Goal: Task Accomplishment & Management: Manage account settings

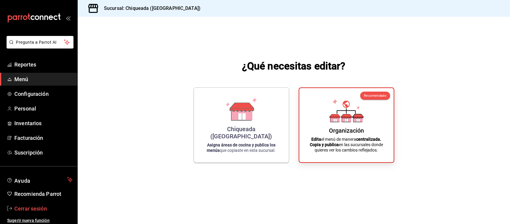
click at [33, 211] on span "Cerrar sesión" at bounding box center [43, 208] width 58 height 8
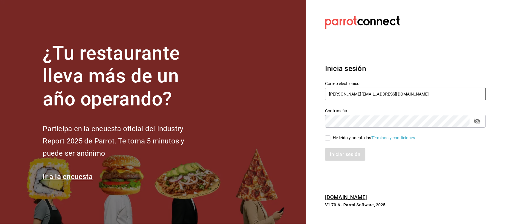
drag, startPoint x: 395, startPoint y: 96, endPoint x: 291, endPoint y: 108, distance: 105.0
click at [291, 108] on div "¿Tu restaurante lleva más de un año operando? Participa en la encuesta oficial …" at bounding box center [255, 112] width 510 height 224
paste input "[EMAIL_ADDRESS][DOMAIN_NAME] T3j4M4n1L3S"
click at [387, 91] on input "[EMAIL_ADDRESS][DOMAIN_NAME] T3j4M4n1L3S" at bounding box center [405, 94] width 161 height 13
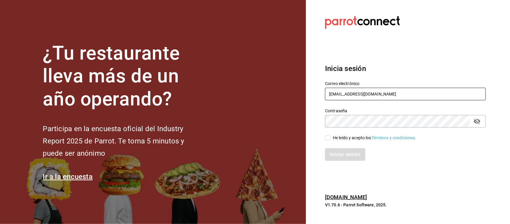
type input "[EMAIL_ADDRESS][DOMAIN_NAME]"
click at [300, 126] on div "¿Tu restaurante lleva más de un año operando? Participa en la encuesta oficial …" at bounding box center [255, 112] width 510 height 224
click at [327, 135] on label "He leído y acepto los Términos y condiciones." at bounding box center [370, 138] width 91 height 6
click at [327, 135] on input "He leído y acepto los Términos y condiciones." at bounding box center [327, 137] width 5 height 5
checkbox input "true"
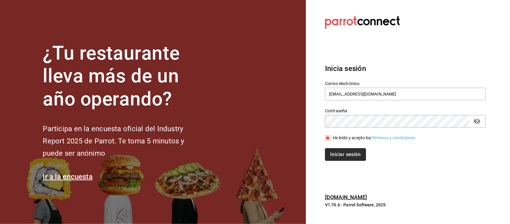
click at [338, 154] on button "Iniciar sesión" at bounding box center [345, 154] width 41 height 13
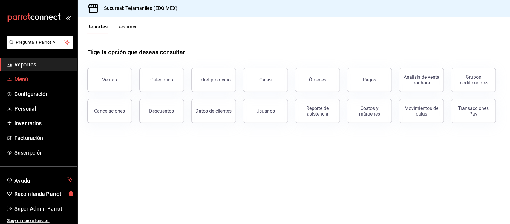
click at [23, 82] on span "Menú" at bounding box center [43, 79] width 58 height 8
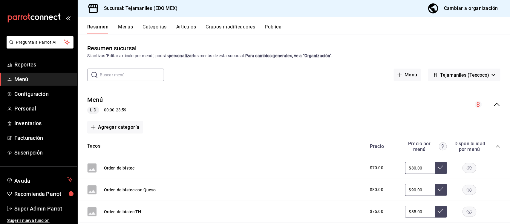
click at [496, 145] on icon "collapse-category-row" at bounding box center [498, 146] width 5 height 5
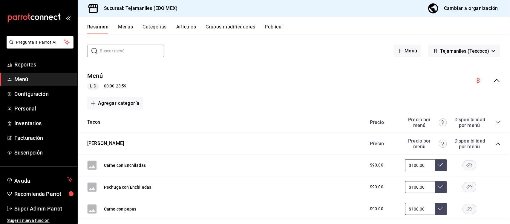
scroll to position [37, 0]
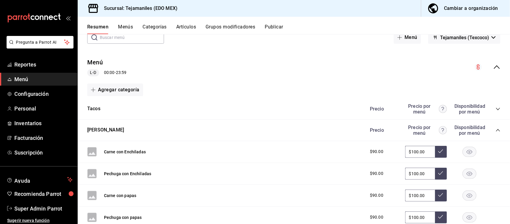
click at [496, 132] on icon "collapse-category-row" at bounding box center [498, 130] width 5 height 5
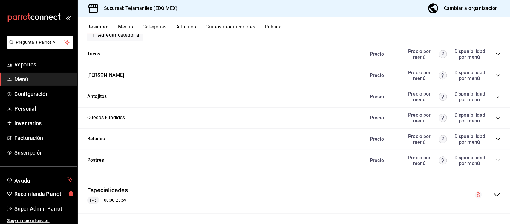
scroll to position [94, 0]
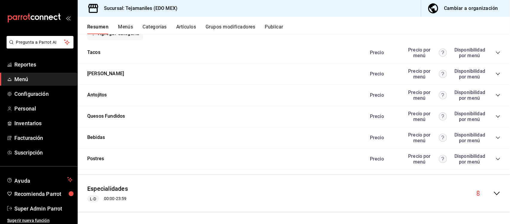
click at [496, 158] on icon "collapse-category-row" at bounding box center [498, 158] width 5 height 5
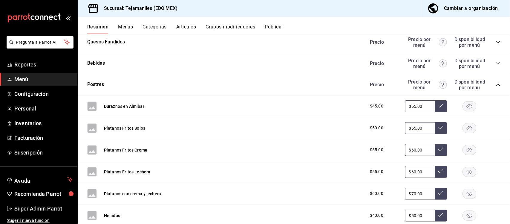
scroll to position [168, 0]
click at [129, 106] on button "Duraznos en Almibar" at bounding box center [124, 106] width 40 height 6
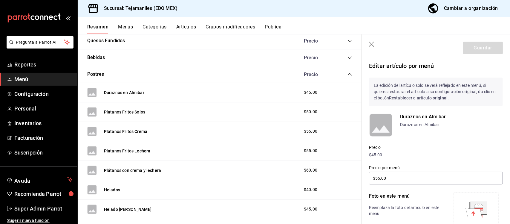
click at [372, 45] on icon "button" at bounding box center [372, 45] width 6 height 6
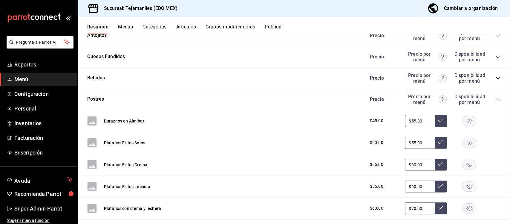
scroll to position [168, 0]
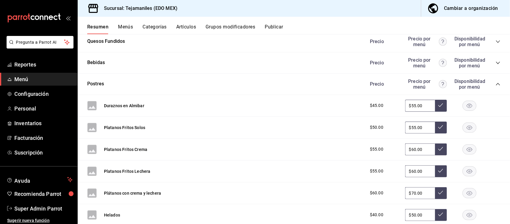
click at [184, 27] on button "Artículos" at bounding box center [186, 29] width 20 height 10
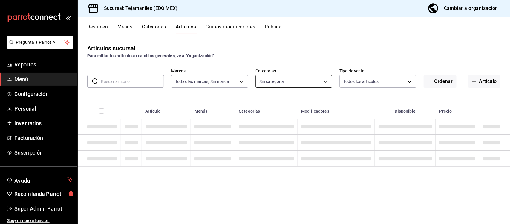
type input "b6d95df6-1f89-4812-8286-d298742ea2cc"
click at [321, 80] on body "Pregunta a Parrot AI Reportes Menú Configuración Personal Inventarios Facturaci…" at bounding box center [255, 112] width 510 height 224
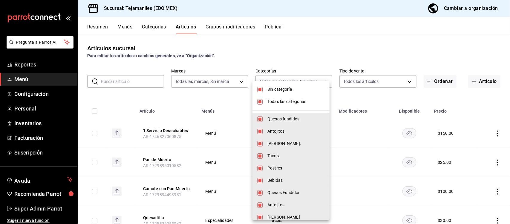
type input "dc152119-3d98-4644-b714-0bf709a32f9c,cc1062b4-930a-479e-bc49-62771057f2ed,ea985…"
click at [277, 90] on span "Sin categoría" at bounding box center [296, 89] width 57 height 6
checkbox input "false"
click at [277, 101] on span "Todas las categorías" at bounding box center [296, 101] width 57 height 6
checkbox input "false"
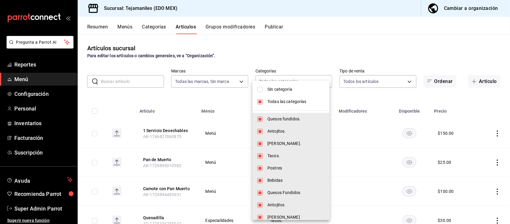
checkbox input "false"
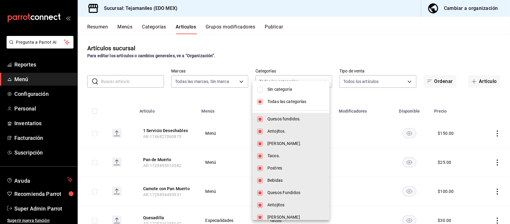
checkbox input "false"
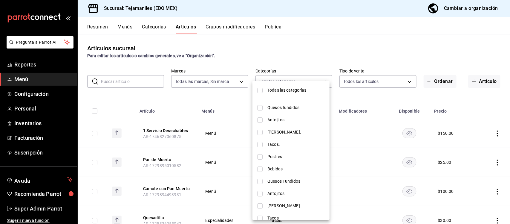
scroll to position [18, 0]
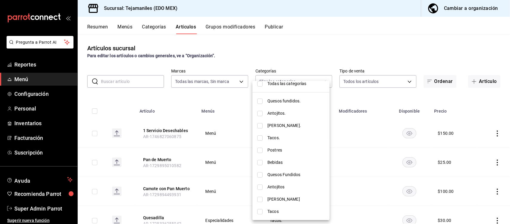
click at [261, 147] on input "checkbox" at bounding box center [259, 149] width 5 height 5
checkbox input "true"
type input "6e83e150-3456-4a06-b32e-ea84bd2e9491"
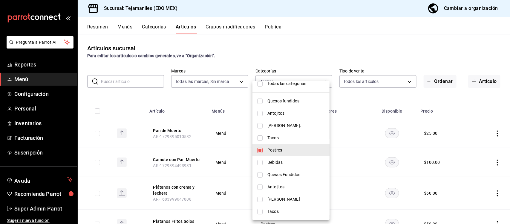
click at [337, 36] on div at bounding box center [255, 112] width 510 height 224
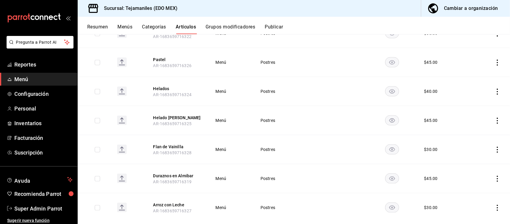
scroll to position [262, 0]
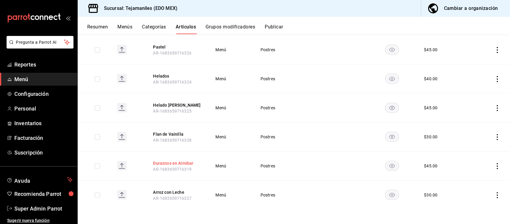
click at [185, 162] on button "Duraznos en Almibar" at bounding box center [177, 163] width 48 height 6
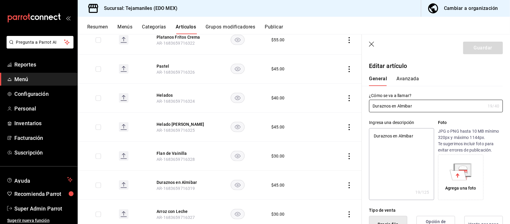
click at [413, 80] on button "Avanzada" at bounding box center [408, 81] width 22 height 10
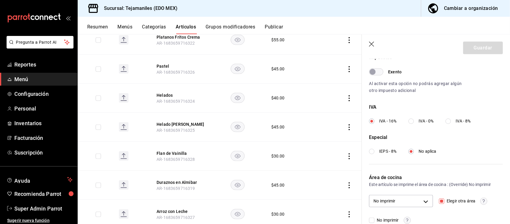
scroll to position [199, 0]
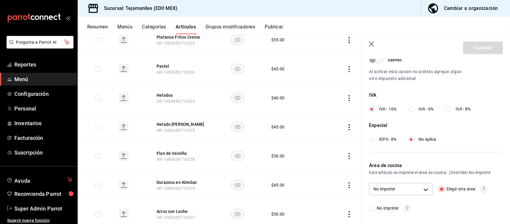
click at [374, 209] on input "No imprimir" at bounding box center [371, 207] width 5 height 5
checkbox input "true"
click at [486, 50] on button "Guardar" at bounding box center [483, 48] width 40 height 13
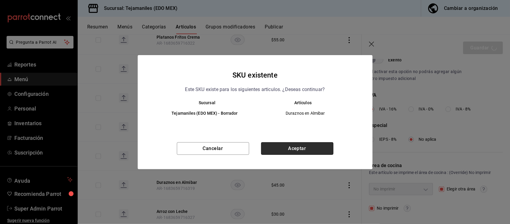
click at [319, 147] on button "Aceptar" at bounding box center [297, 148] width 72 height 13
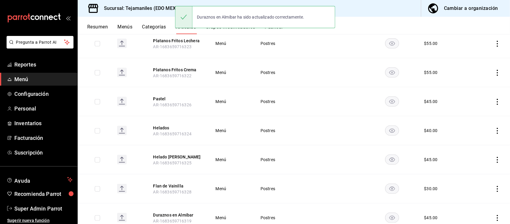
scroll to position [262, 0]
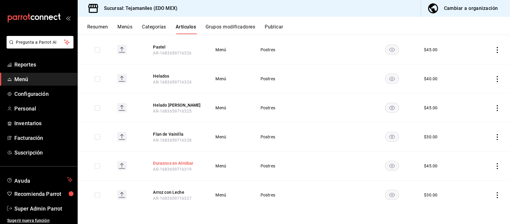
click at [191, 162] on button "Duraznos en Almibar" at bounding box center [177, 163] width 48 height 6
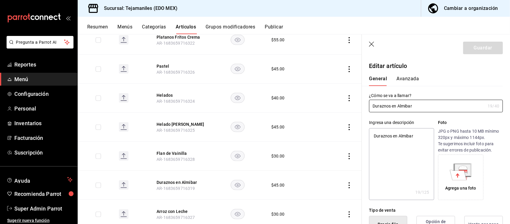
type textarea "x"
type input "$45.00"
click at [413, 79] on button "Avanzada" at bounding box center [408, 81] width 22 height 10
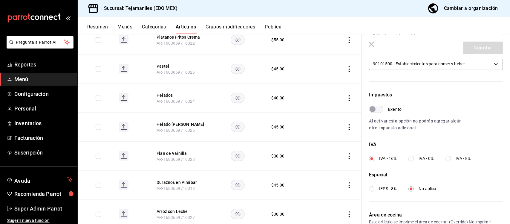
scroll to position [199, 0]
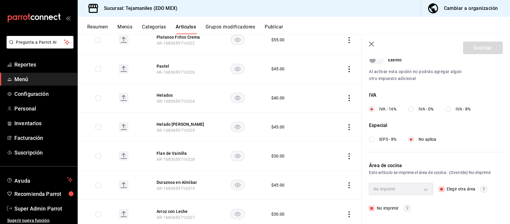
click at [374, 44] on icon "button" at bounding box center [372, 45] width 6 height 6
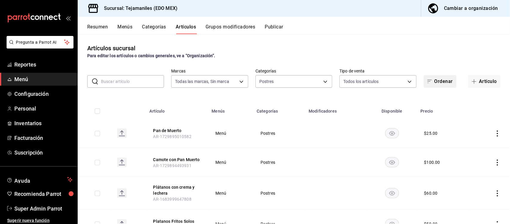
click at [434, 82] on button "Ordenar" at bounding box center [440, 81] width 33 height 13
click at [416, 59] on div at bounding box center [255, 112] width 510 height 224
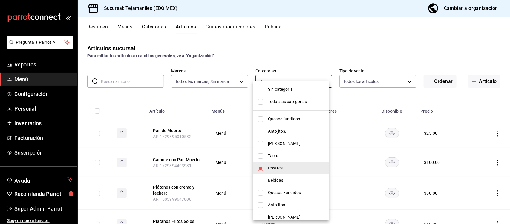
click at [314, 85] on body "Pregunta a Parrot AI Reportes Menú Configuración Personal Inventarios Facturaci…" at bounding box center [255, 112] width 510 height 224
click at [322, 46] on div at bounding box center [255, 112] width 510 height 224
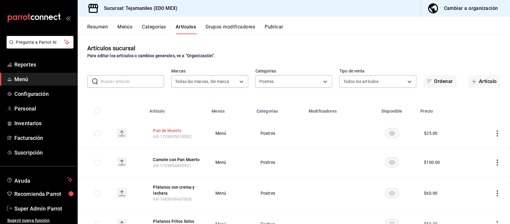
click at [169, 130] on button "Pan de Muerto" at bounding box center [177, 130] width 48 height 6
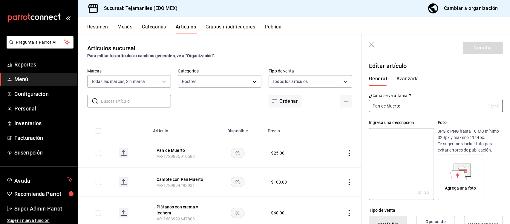
type input "$25.00"
click at [411, 80] on button "Avanzada" at bounding box center [408, 81] width 22 height 10
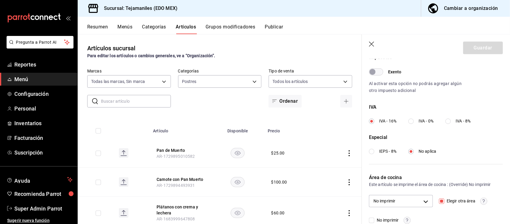
scroll to position [199, 0]
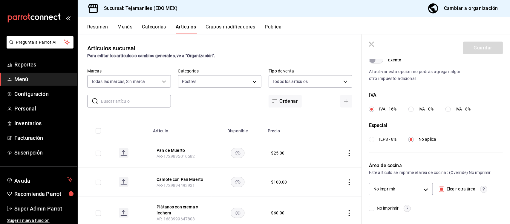
click at [372, 207] on input "No imprimir" at bounding box center [371, 207] width 5 height 5
checkbox input "true"
click at [468, 52] on button "Guardar" at bounding box center [483, 48] width 40 height 13
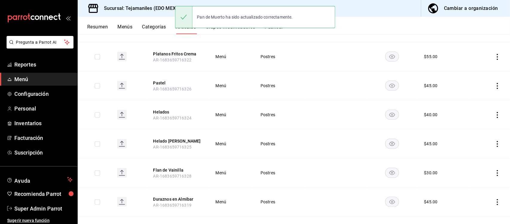
scroll to position [262, 0]
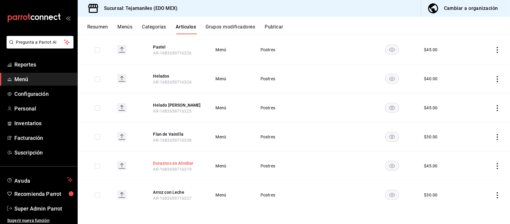
click at [175, 164] on button "Duraznos en Almibar" at bounding box center [177, 163] width 48 height 6
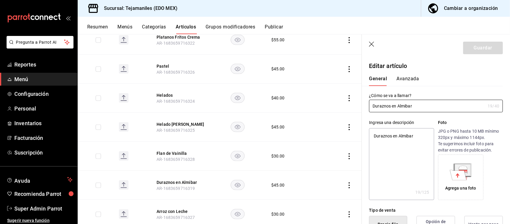
type textarea "x"
type input "$45.00"
click at [413, 81] on button "Avanzada" at bounding box center [408, 81] width 22 height 10
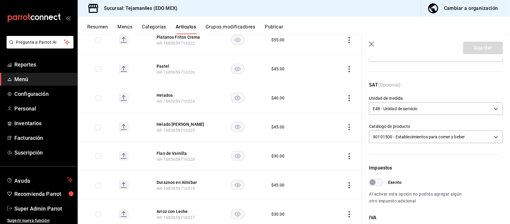
scroll to position [199, 0]
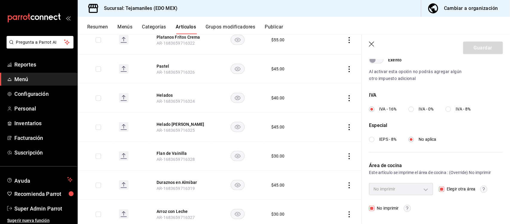
click at [372, 41] on header "Guardar" at bounding box center [436, 46] width 148 height 25
click at [371, 43] on icon "button" at bounding box center [371, 44] width 5 height 5
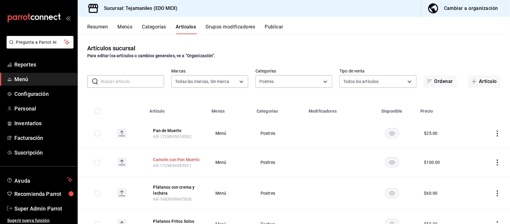
click at [173, 159] on button "Camote con Pan Muerto" at bounding box center [177, 159] width 48 height 6
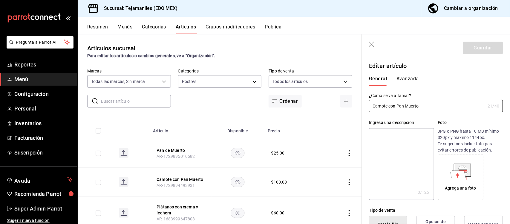
click at [374, 42] on icon "button" at bounding box center [372, 45] width 6 height 6
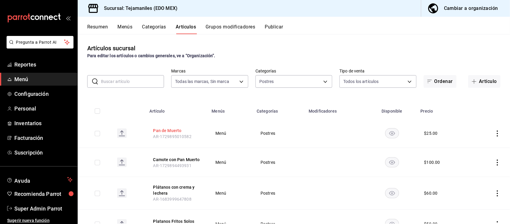
click at [159, 129] on button "Pan de Muerto" at bounding box center [177, 130] width 48 height 6
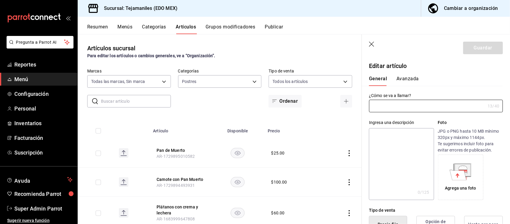
type input "Pan de Muerto"
type input "AR-1729895010582"
type input "$25.00"
click at [405, 77] on button "Avanzada" at bounding box center [408, 81] width 22 height 10
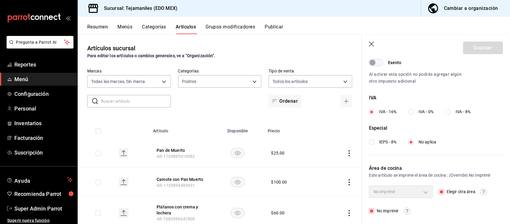
scroll to position [199, 0]
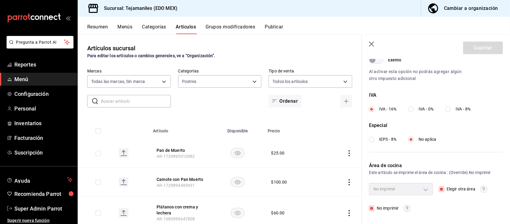
click at [371, 45] on icon "button" at bounding box center [372, 45] width 6 height 6
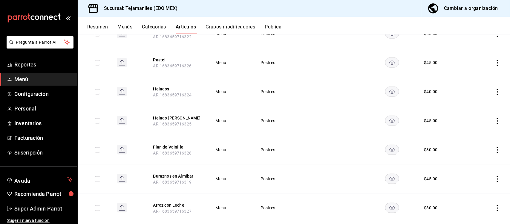
scroll to position [262, 0]
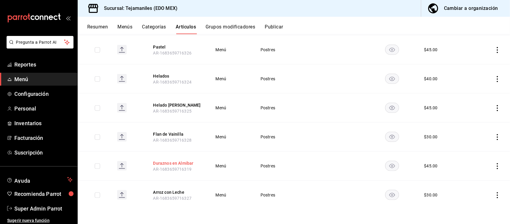
click at [161, 164] on button "Duraznos en Almibar" at bounding box center [177, 163] width 48 height 6
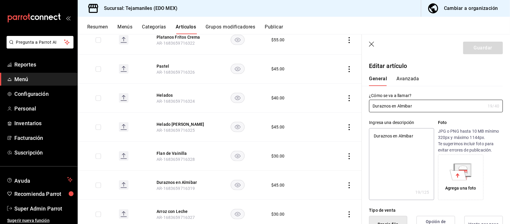
type textarea "x"
type input "$45.00"
type input "E48"
type input "90101500"
radio input "true"
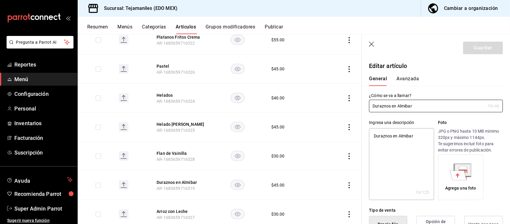
radio input "true"
type input "07d3afaf-48a7-42e9-a283-8f4b46e092ec"
click at [407, 77] on button "Avanzada" at bounding box center [408, 81] width 22 height 10
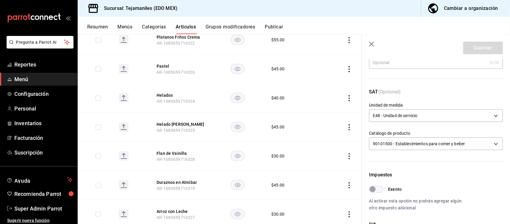
scroll to position [199, 0]
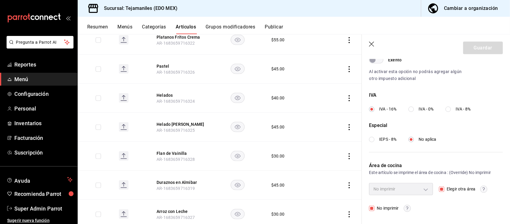
click at [372, 42] on icon "button" at bounding box center [372, 45] width 6 height 6
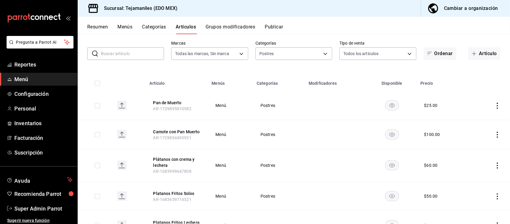
scroll to position [17, 0]
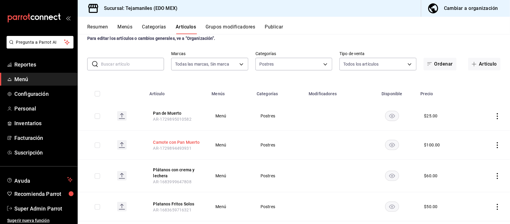
click at [172, 140] on button "Camote con Pan Muerto" at bounding box center [177, 142] width 48 height 6
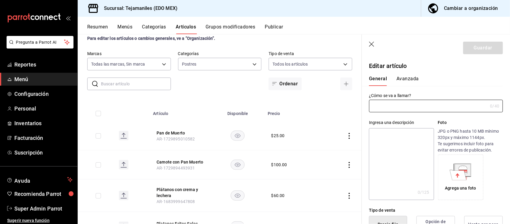
type input "Camote con Pan Muerto"
type input "AR-1729894493931"
checkbox input "true"
type input "$100.00"
type input "E48"
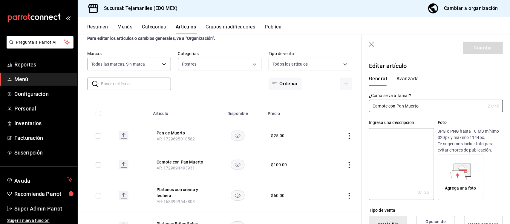
type input "90101500"
radio input "true"
type input "07d3afaf-48a7-42e9-a283-8f4b46e092ec"
click at [411, 80] on button "Avanzada" at bounding box center [408, 81] width 22 height 10
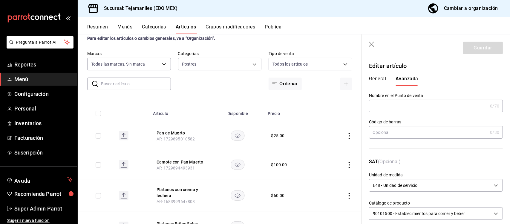
scroll to position [199, 0]
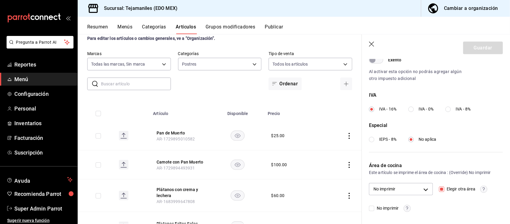
click at [371, 208] on input "No imprimir" at bounding box center [371, 207] width 5 height 5
checkbox input "true"
click at [478, 42] on button "Guardar" at bounding box center [483, 48] width 40 height 13
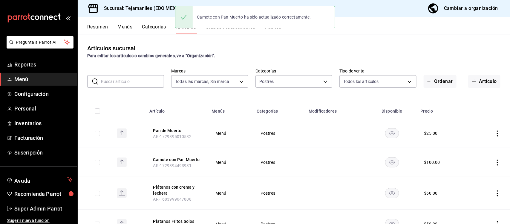
click at [155, 28] on button "Categorías" at bounding box center [154, 29] width 24 height 10
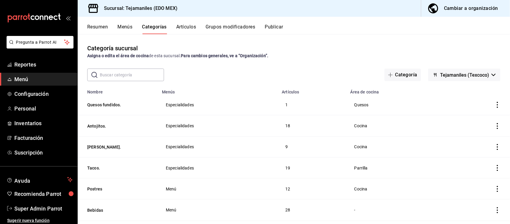
click at [188, 25] on button "Artículos" at bounding box center [186, 29] width 20 height 10
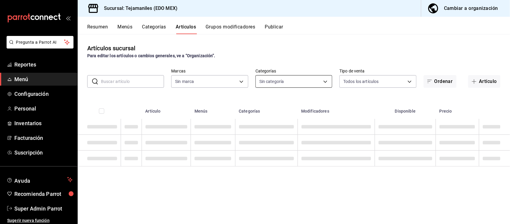
click at [308, 80] on body "Pregunta a Parrot AI Reportes Menú Configuración Personal Inventarios Facturaci…" at bounding box center [255, 112] width 510 height 224
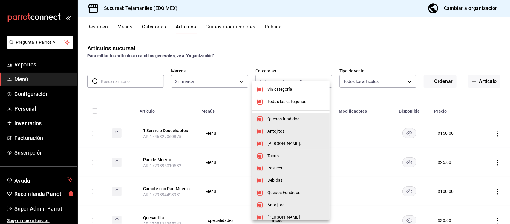
type input "dc152119-3d98-4644-b714-0bf709a32f9c,cc1062b4-930a-479e-bc49-62771057f2ed,ea985…"
checkbox input "true"
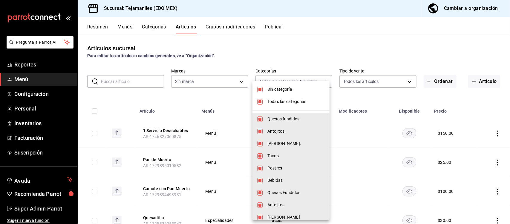
checkbox input "true"
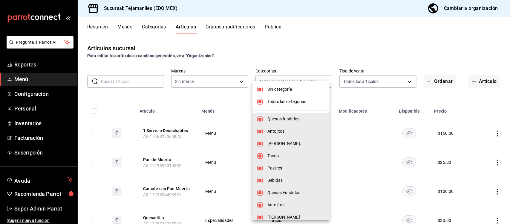
checkbox input "true"
type input "b6d95df6-1f89-4812-8286-d298742ea2cc"
click at [273, 103] on span "Todas las categorías" at bounding box center [296, 101] width 57 height 6
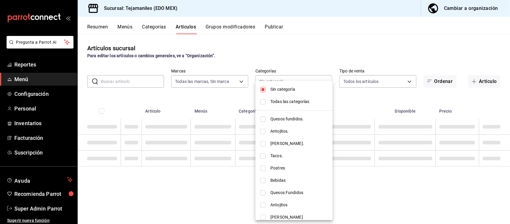
checkbox input "false"
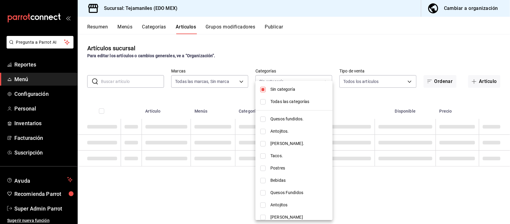
checkbox input "false"
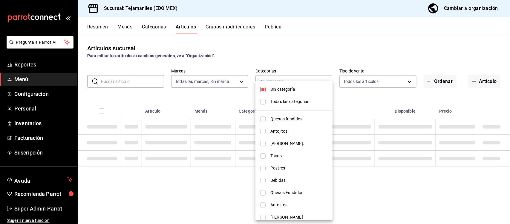
checkbox input "false"
click at [273, 90] on span "Sin categoría" at bounding box center [299, 89] width 57 height 6
checkbox input "false"
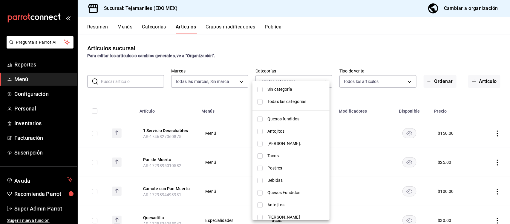
scroll to position [18, 0]
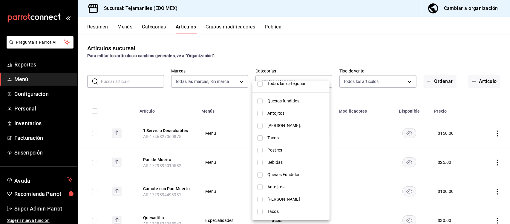
click at [270, 147] on span "Postres" at bounding box center [296, 150] width 57 height 6
type input "6e83e150-3456-4a06-b32e-ea84bd2e9491"
checkbox input "true"
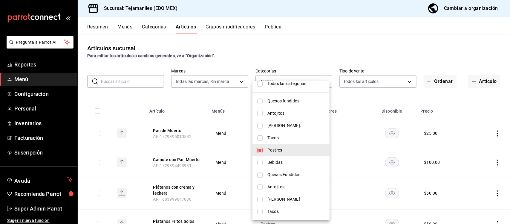
click at [337, 44] on div at bounding box center [255, 112] width 510 height 224
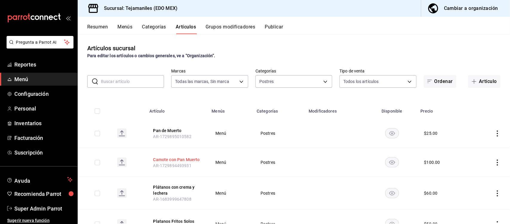
click at [187, 157] on button "Camote con Pan Muerto" at bounding box center [177, 159] width 48 height 6
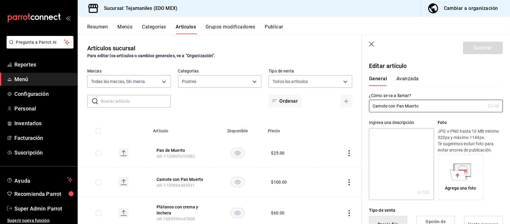
type input "$100.00"
click at [415, 79] on button "Avanzada" at bounding box center [408, 81] width 22 height 10
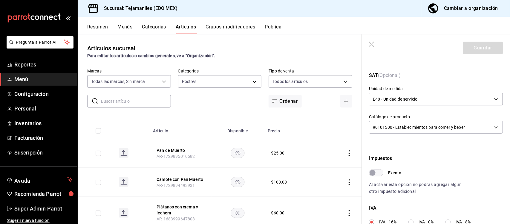
scroll to position [199, 0]
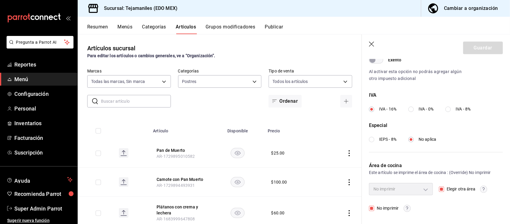
click at [372, 44] on icon "button" at bounding box center [372, 45] width 6 height 6
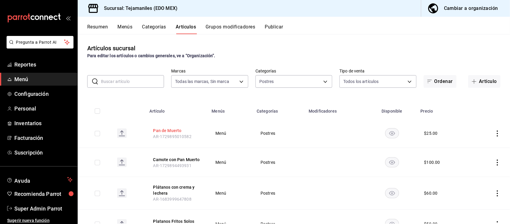
click at [171, 131] on button "Pan de Muerto" at bounding box center [177, 130] width 48 height 6
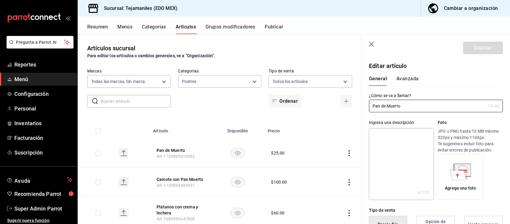
type input "$25.00"
type input "E48"
type input "90101500"
radio input "true"
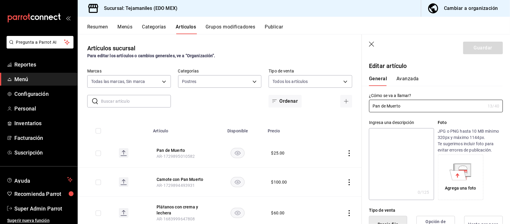
type input "07d3afaf-48a7-42e9-a283-8f4b46e092ec"
click at [407, 80] on button "Avanzada" at bounding box center [408, 81] width 22 height 10
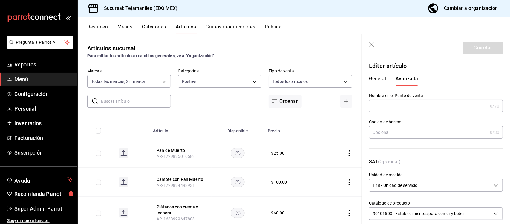
scroll to position [199, 0]
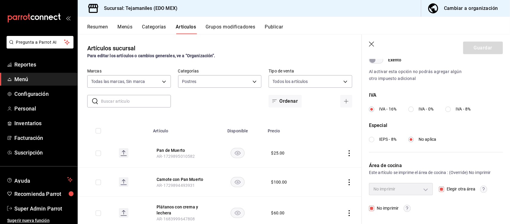
click at [373, 45] on icon "button" at bounding box center [371, 44] width 5 height 5
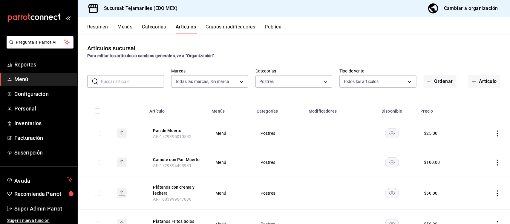
click at [99, 25] on button "Resumen" at bounding box center [97, 29] width 21 height 10
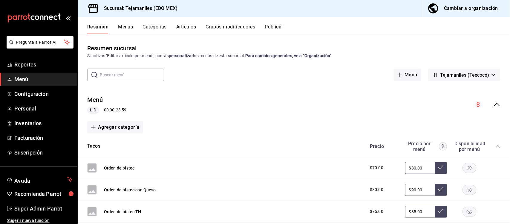
click at [196, 24] on button "Artículos" at bounding box center [186, 29] width 20 height 10
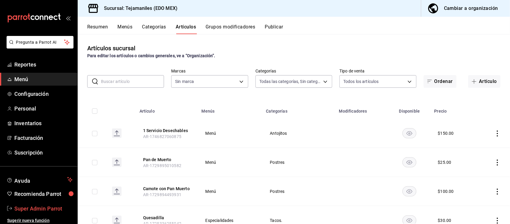
click at [41, 205] on span "Super Admin Parrot" at bounding box center [43, 208] width 58 height 8
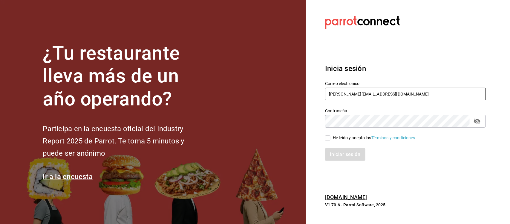
drag, startPoint x: 389, startPoint y: 92, endPoint x: 313, endPoint y: 93, distance: 76.5
click at [313, 93] on section "Datos incorrectos. Verifica que tu Correo o Contraseña estén bien escritos. Ini…" at bounding box center [403, 112] width 194 height 224
paste input "[EMAIL_ADDRESS][DOMAIN_NAME] T3j4M4n1L3S"
click at [393, 90] on input "[EMAIL_ADDRESS][DOMAIN_NAME] T3j4M4n1L3S" at bounding box center [405, 94] width 161 height 13
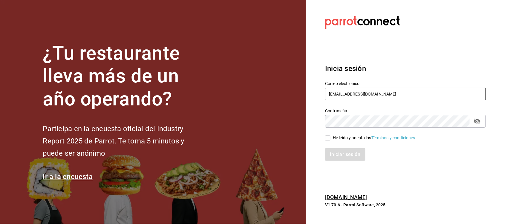
type input "[EMAIL_ADDRESS][DOMAIN_NAME]"
click at [311, 127] on section "Datos incorrectos. Verifica que tu Correo o Contraseña estén bien escritos. Ini…" at bounding box center [403, 112] width 194 height 224
click at [327, 140] on input "He leído y acepto los Términos y condiciones." at bounding box center [327, 137] width 5 height 5
checkbox input "true"
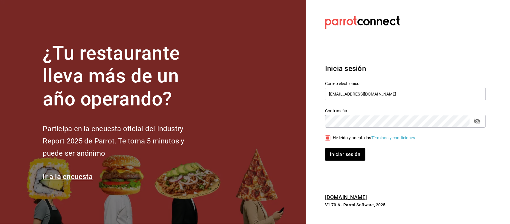
click at [337, 161] on div "Inicia sesión Correo electrónico tejamaniles@texcoco.com Contraseña Contraseña …" at bounding box center [405, 112] width 161 height 112
click at [337, 153] on button "Iniciar sesión" at bounding box center [345, 154] width 41 height 13
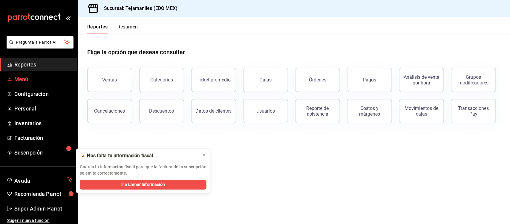
click at [24, 78] on span "Menú" at bounding box center [43, 79] width 58 height 8
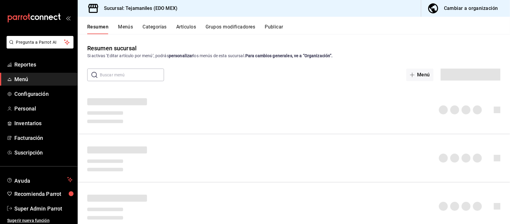
click at [184, 27] on button "Artículos" at bounding box center [186, 29] width 20 height 10
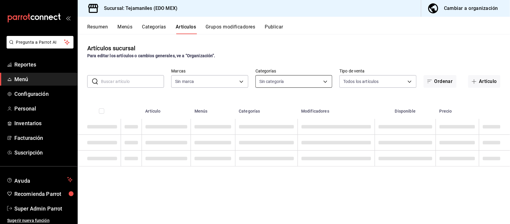
click at [319, 80] on body "Pregunta a Parrot AI Reportes Menú Configuración Personal Inventarios Facturaci…" at bounding box center [255, 112] width 510 height 224
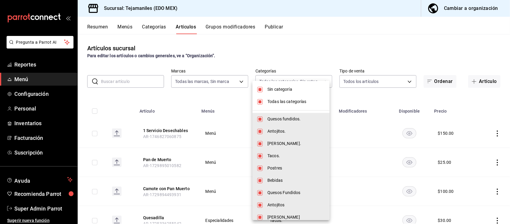
type input "b6d95df6-1f89-4812-8286-d298742ea2cc"
type input "dc152119-3d98-4644-b714-0bf709a32f9c,cc1062b4-930a-479e-bc49-62771057f2ed,ea985…"
checkbox input "true"
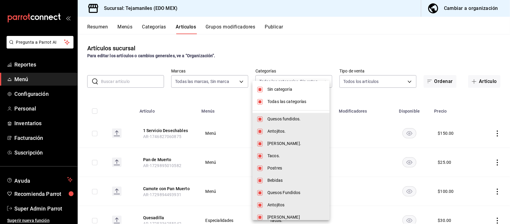
checkbox input "true"
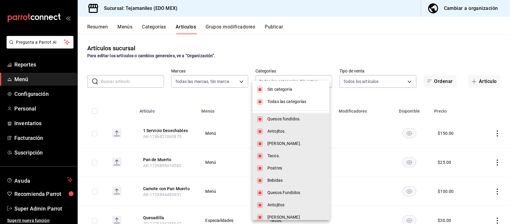
checkbox input "true"
click at [269, 86] on span "Sin categoría" at bounding box center [296, 89] width 57 height 6
checkbox input "false"
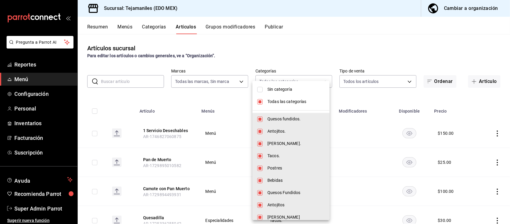
click at [271, 100] on span "Todas las categorías" at bounding box center [296, 101] width 57 height 6
checkbox input "false"
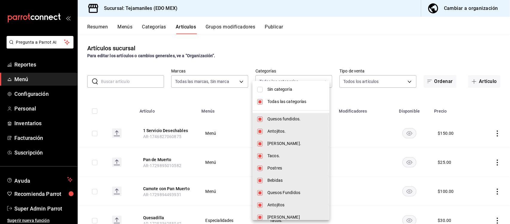
checkbox input "false"
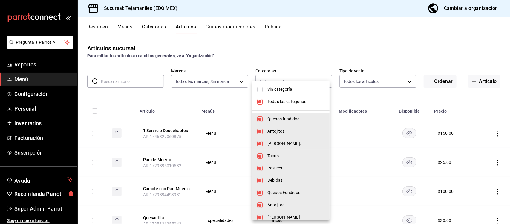
checkbox input "false"
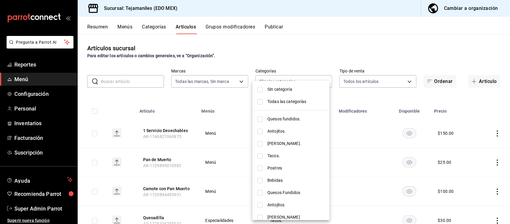
click at [262, 169] on input "checkbox" at bounding box center [259, 167] width 5 height 5
checkbox input "true"
type input "6e83e150-3456-4a06-b32e-ea84bd2e9491"
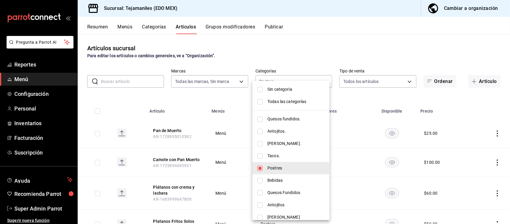
click at [318, 43] on div at bounding box center [255, 112] width 510 height 224
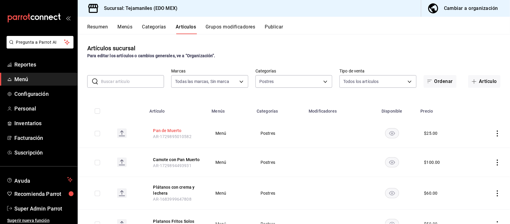
click at [172, 129] on button "Pan de Muerto" at bounding box center [177, 130] width 48 height 6
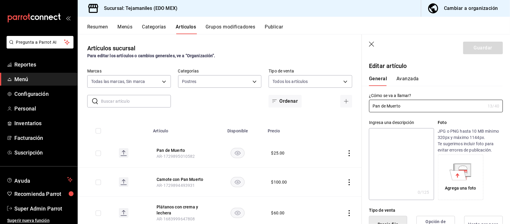
type input "$25.00"
click at [413, 80] on button "Avanzada" at bounding box center [408, 81] width 22 height 10
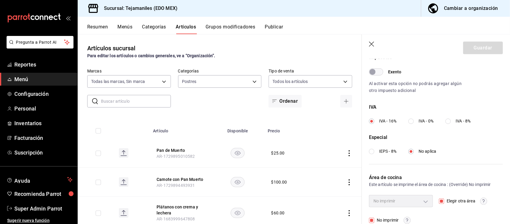
scroll to position [199, 0]
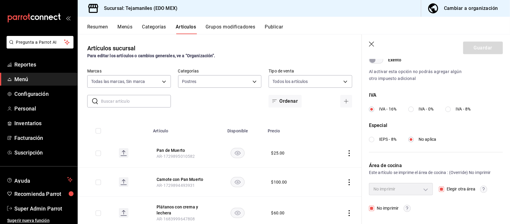
click at [374, 42] on icon "button" at bounding box center [372, 45] width 6 height 6
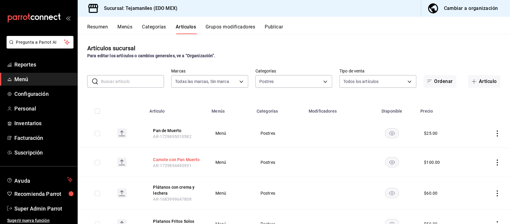
click at [177, 158] on button "Camote con Pan Muerto" at bounding box center [177, 159] width 48 height 6
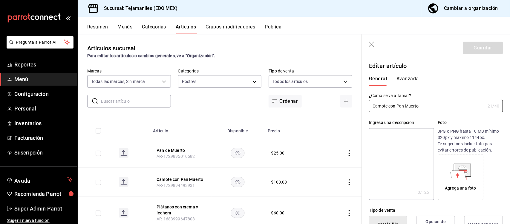
click at [409, 79] on button "Avanzada" at bounding box center [408, 81] width 22 height 10
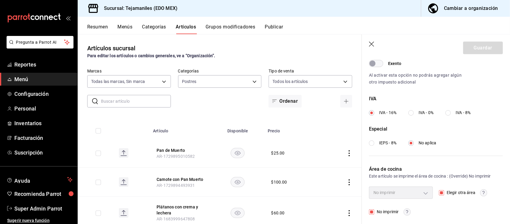
scroll to position [199, 0]
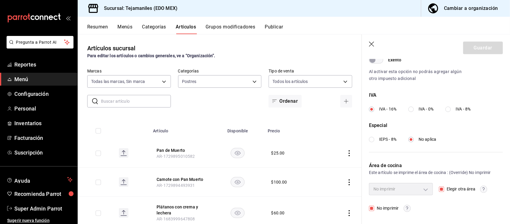
click at [375, 42] on icon "button" at bounding box center [372, 45] width 6 height 6
